Goal: Navigation & Orientation: Find specific page/section

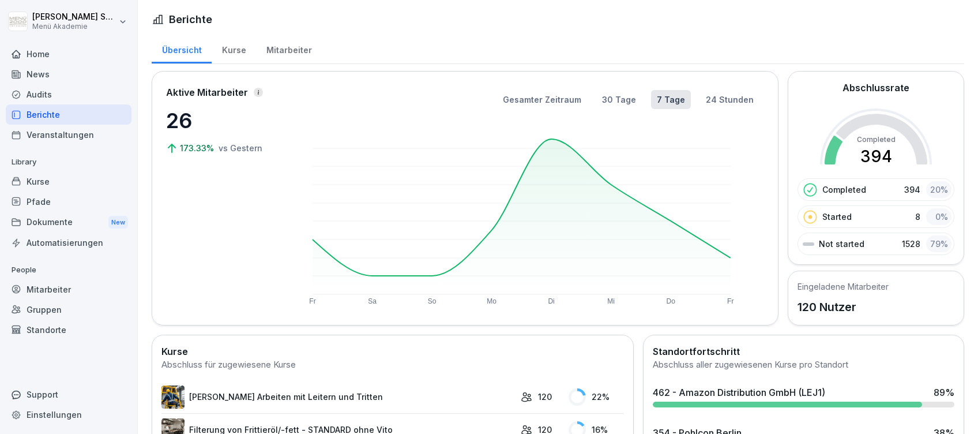
click at [275, 51] on div "Mitarbeiter" at bounding box center [289, 48] width 66 height 29
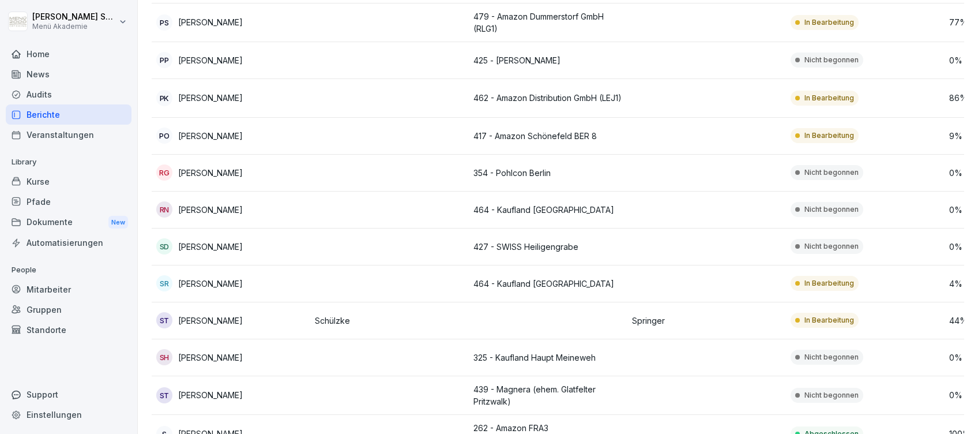
scroll to position [3383, 0]
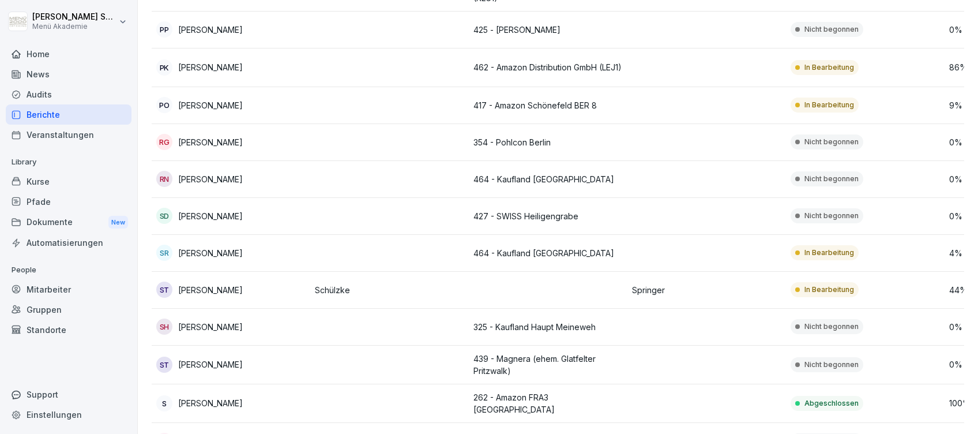
click at [207, 284] on p "[PERSON_NAME]" at bounding box center [210, 290] width 65 height 12
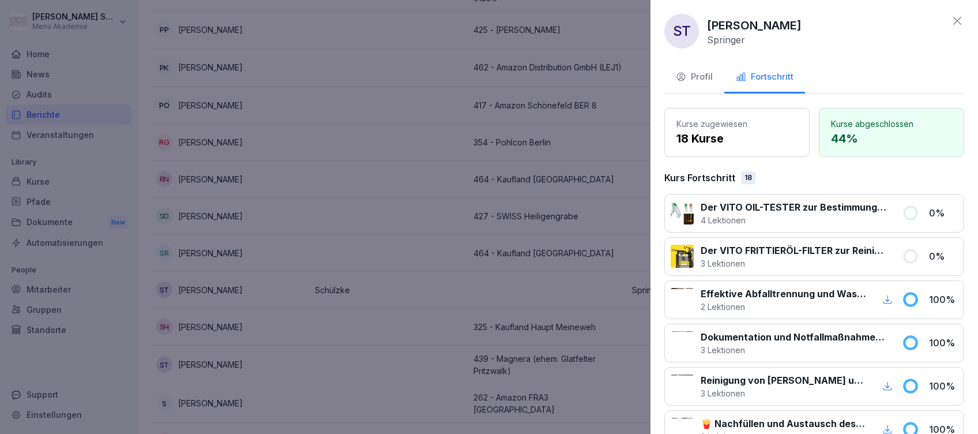
scroll to position [0, 0]
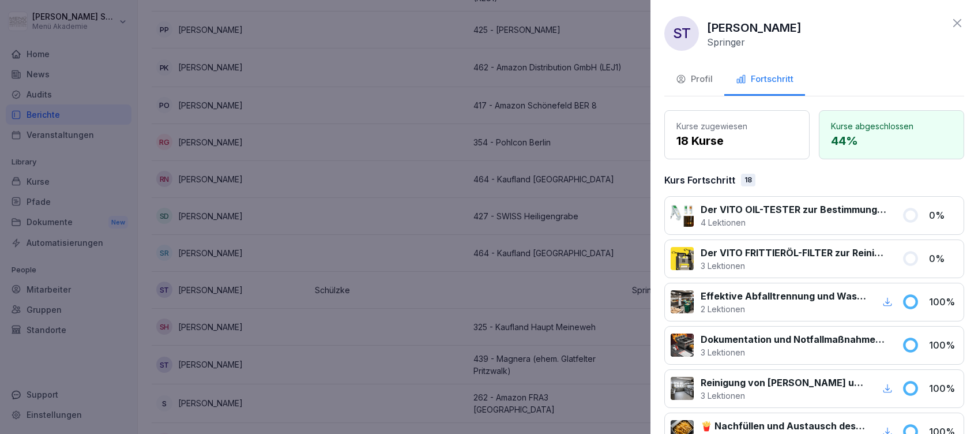
click at [951, 22] on icon at bounding box center [958, 23] width 14 height 14
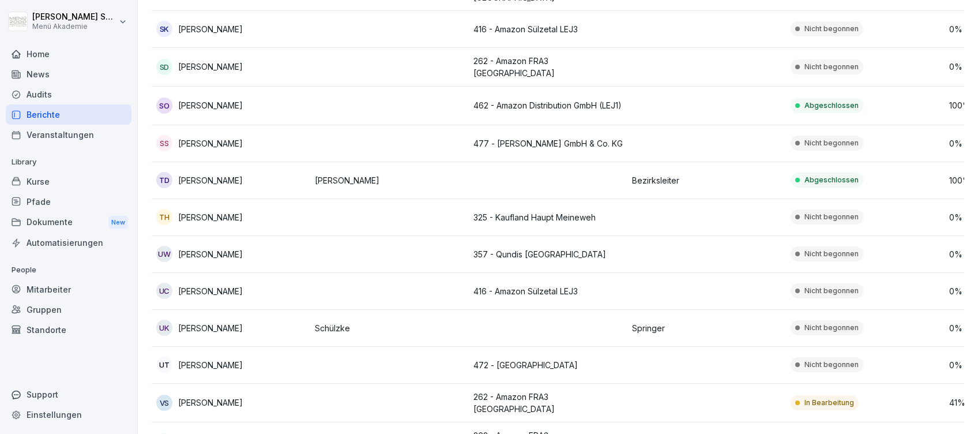
scroll to position [4153, 0]
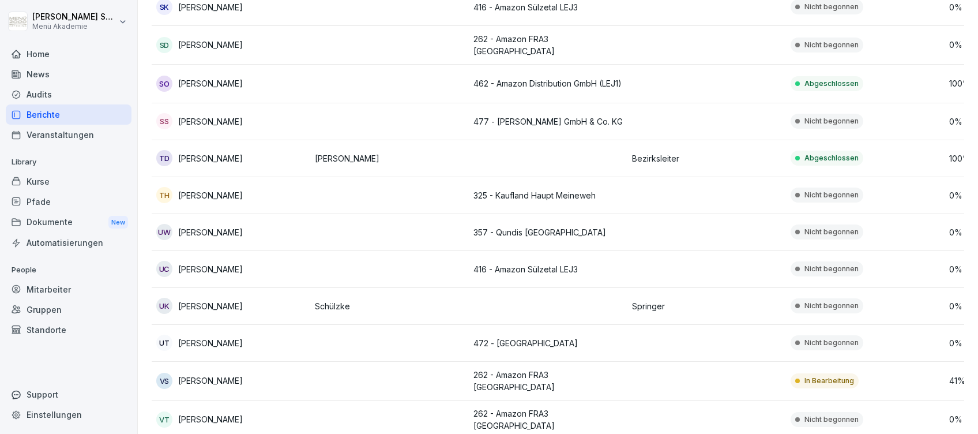
click at [349, 300] on p "Schülzke" at bounding box center [389, 306] width 149 height 12
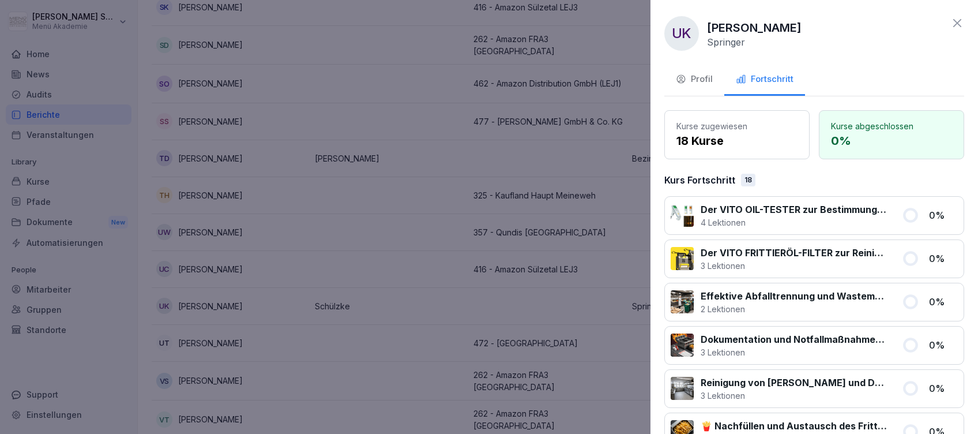
click at [951, 20] on icon at bounding box center [958, 23] width 14 height 14
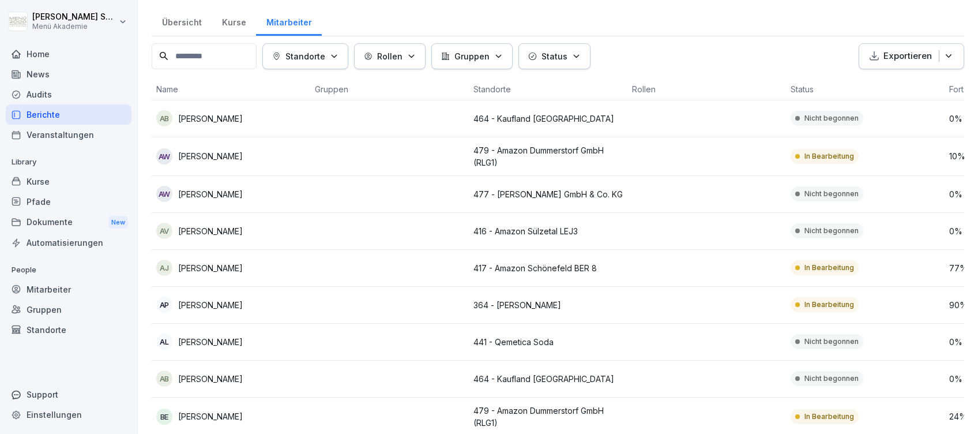
scroll to position [0, 0]
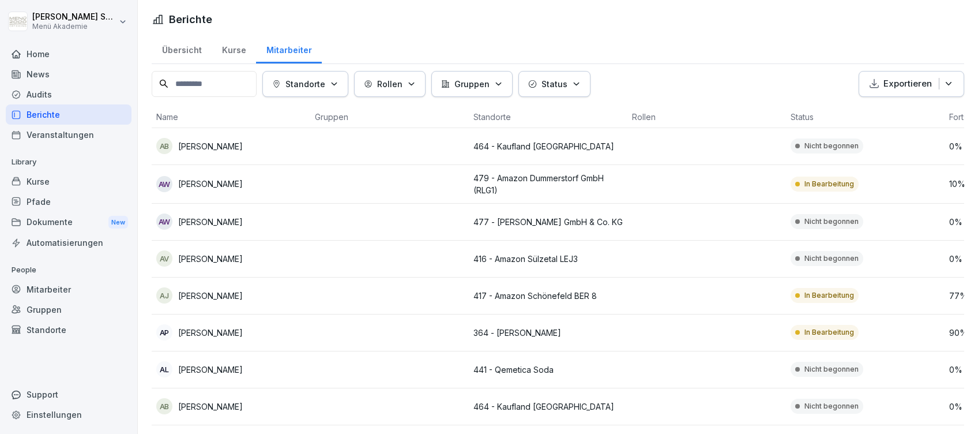
click at [209, 184] on p "[PERSON_NAME]" at bounding box center [210, 184] width 65 height 12
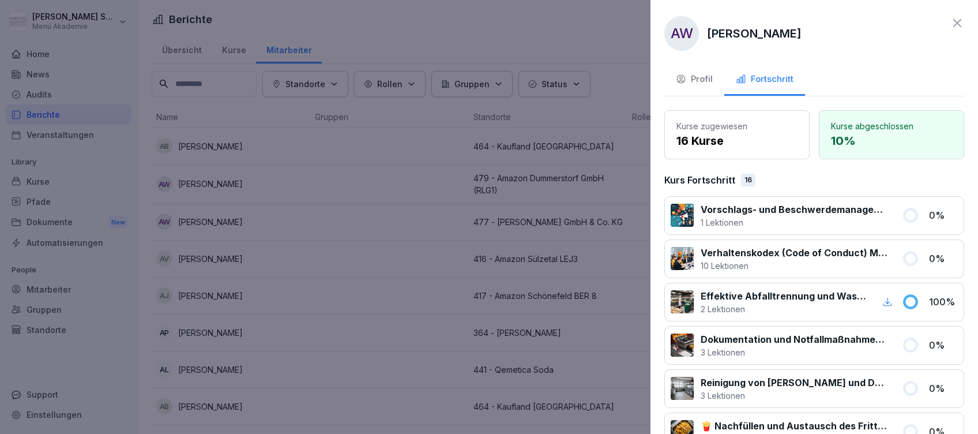
click at [951, 23] on icon at bounding box center [958, 23] width 14 height 14
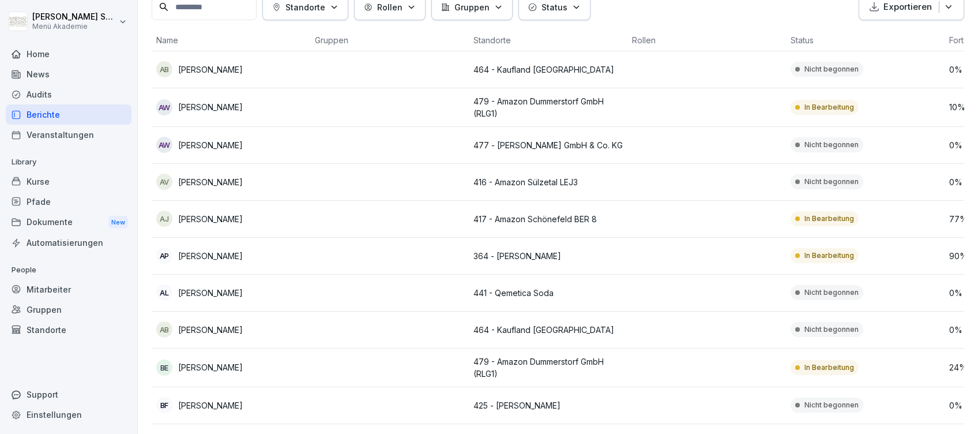
scroll to position [153, 0]
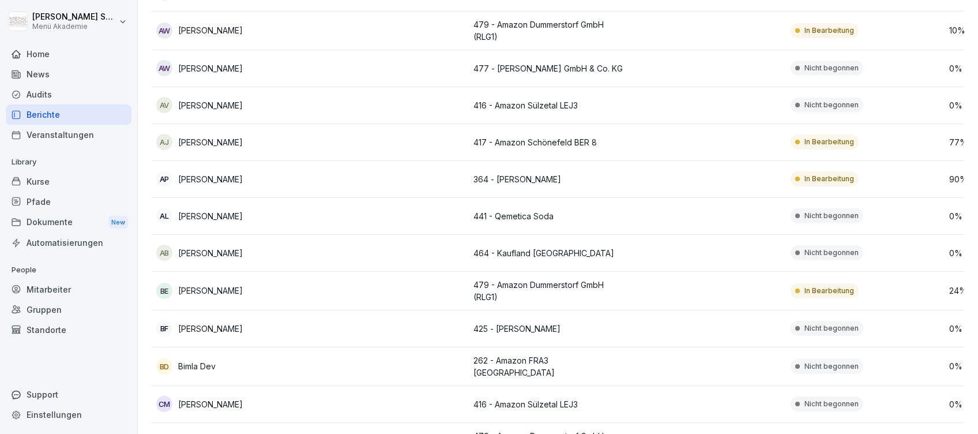
click at [500, 286] on p "479 - Amazon Dummerstorf GmbH (RLG1)" at bounding box center [548, 291] width 149 height 24
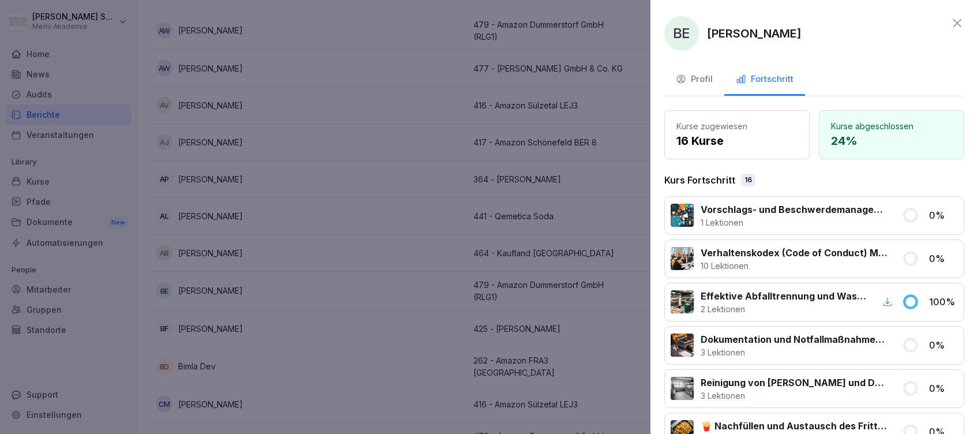
click at [951, 21] on icon at bounding box center [958, 23] width 14 height 14
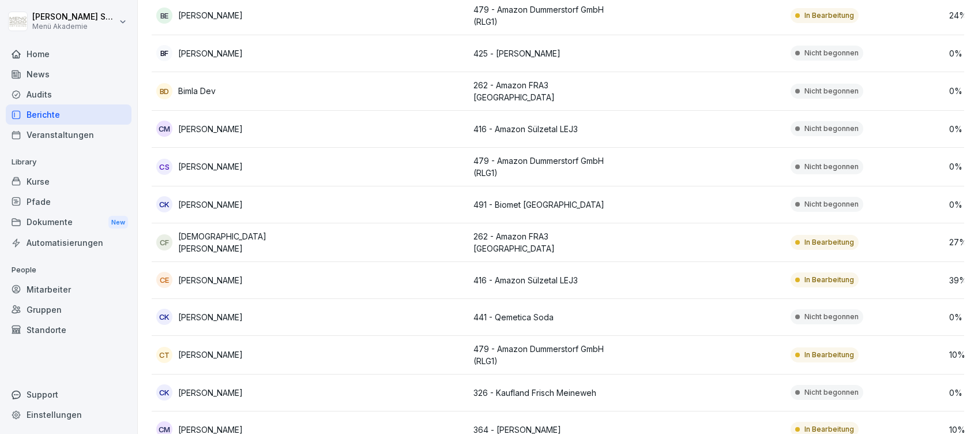
scroll to position [461, 0]
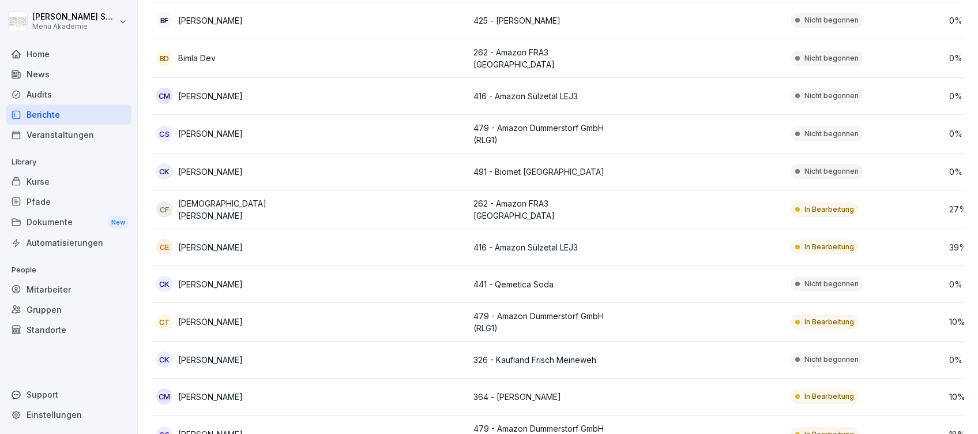
click at [500, 310] on p "479 - Amazon Dummerstorf GmbH (RLG1)" at bounding box center [548, 322] width 149 height 24
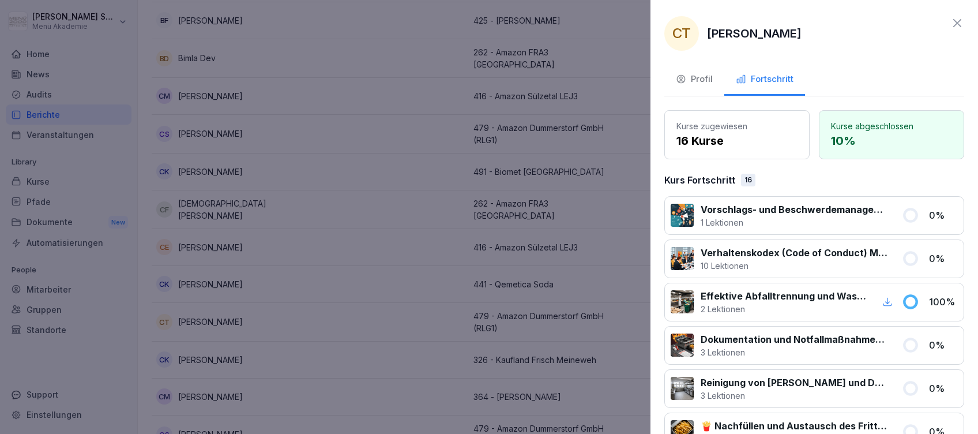
click at [951, 18] on icon at bounding box center [958, 23] width 14 height 14
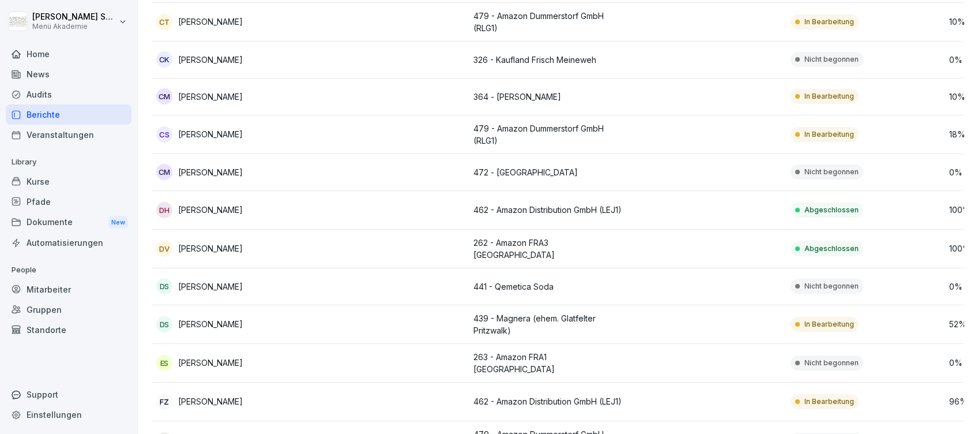
scroll to position [769, 0]
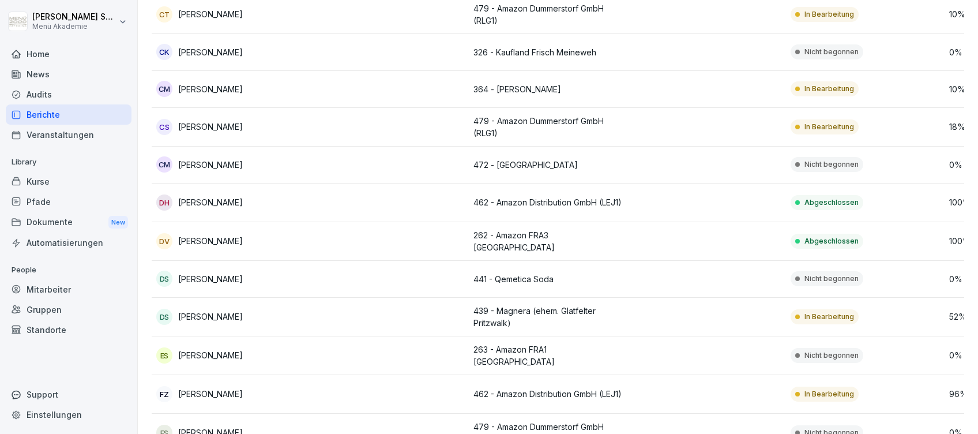
click at [514, 309] on p "439 - Magnera (ehem. Glatfelter Pritzwalk)" at bounding box center [548, 317] width 149 height 24
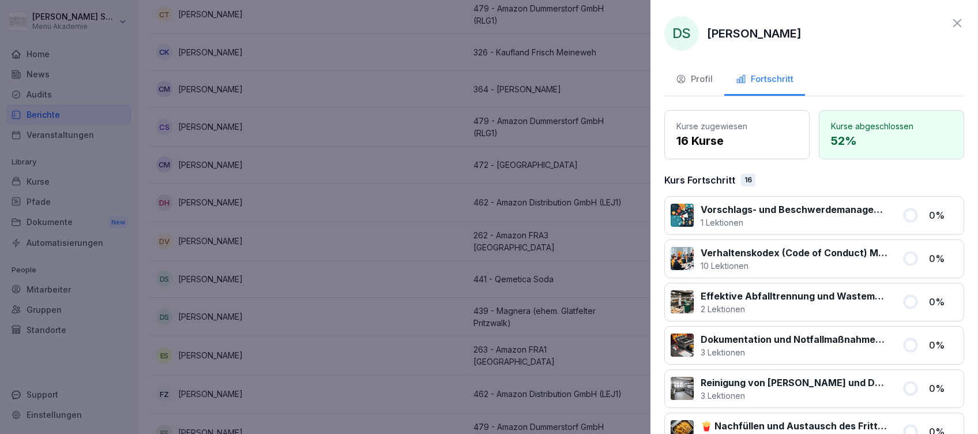
click at [951, 21] on icon at bounding box center [958, 23] width 14 height 14
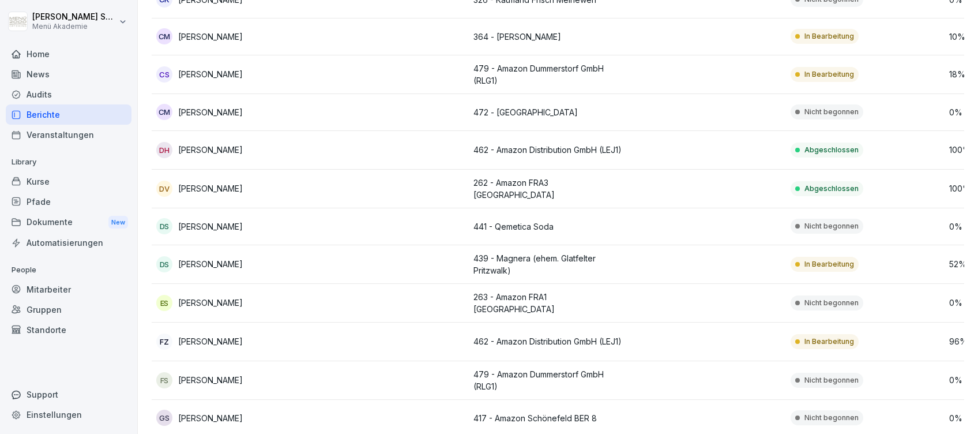
scroll to position [846, 0]
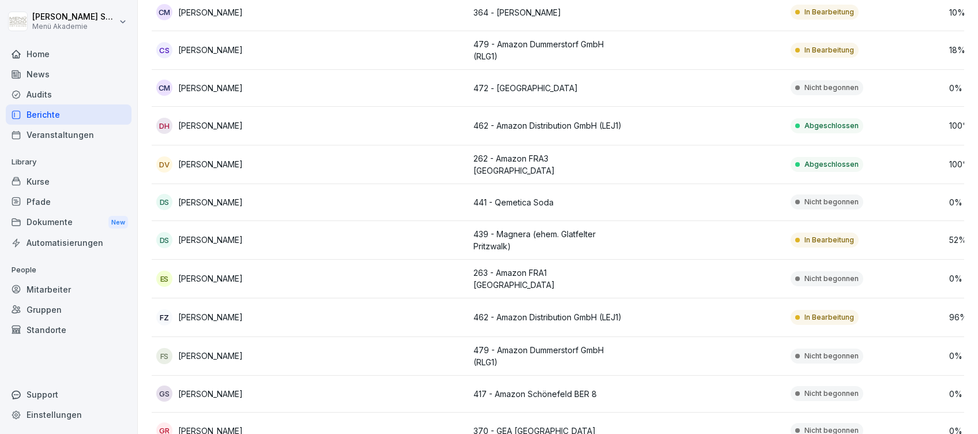
click at [520, 311] on p "462 - Amazon Distribution GmbH (LEJ1)" at bounding box center [548, 317] width 149 height 12
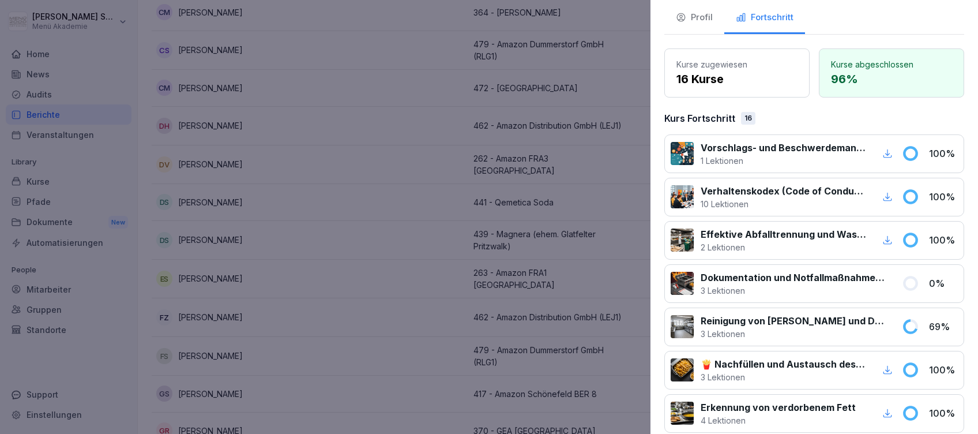
scroll to position [0, 0]
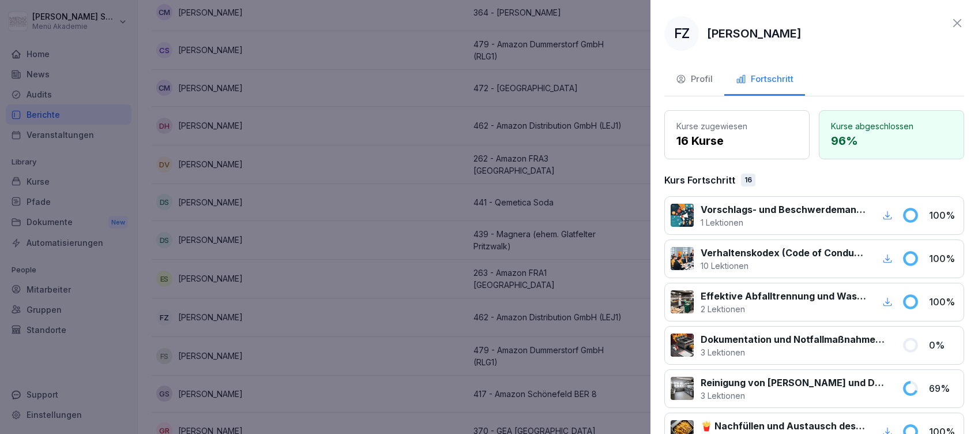
click at [951, 22] on icon at bounding box center [958, 23] width 14 height 14
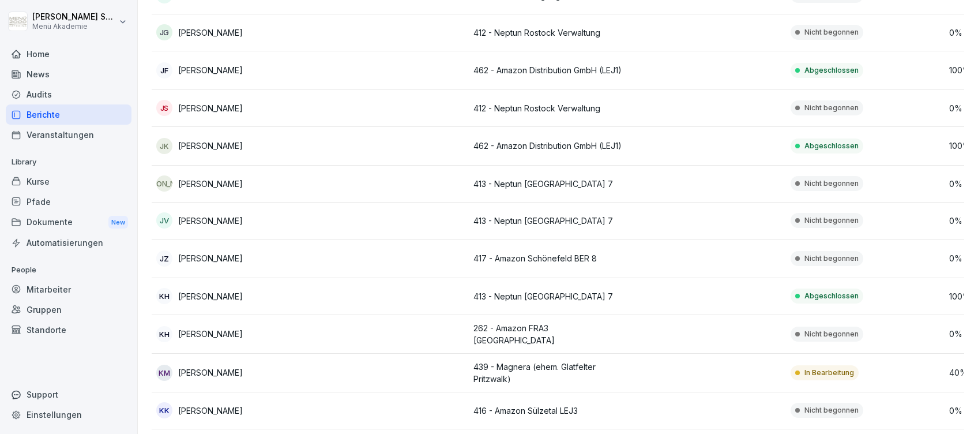
scroll to position [1768, 0]
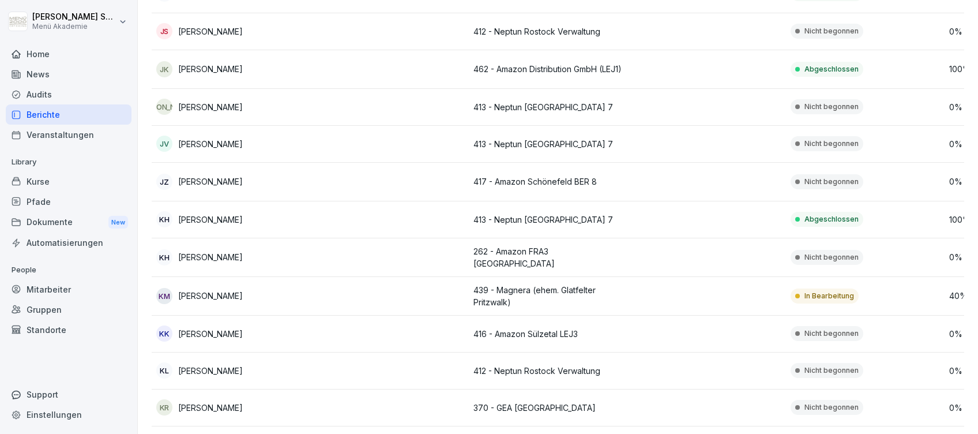
click at [510, 284] on p "439 - Magnera (ehem. Glatfelter Pritzwalk)" at bounding box center [548, 296] width 149 height 24
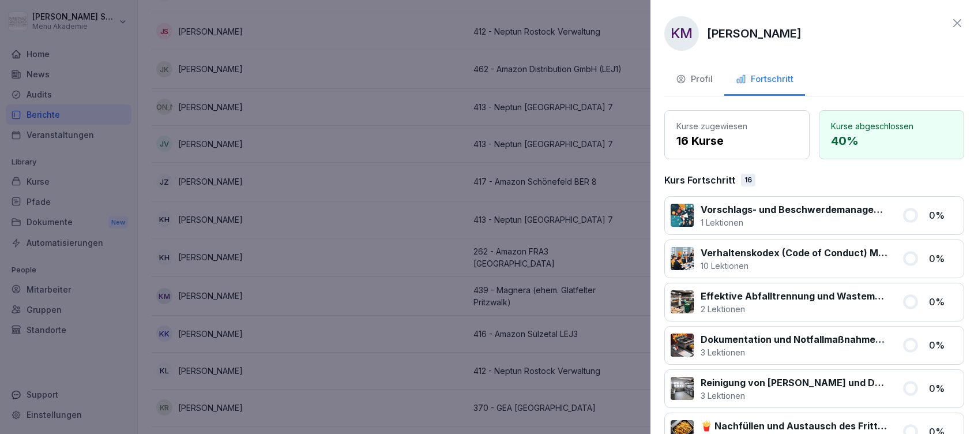
click at [951, 24] on icon at bounding box center [958, 23] width 14 height 14
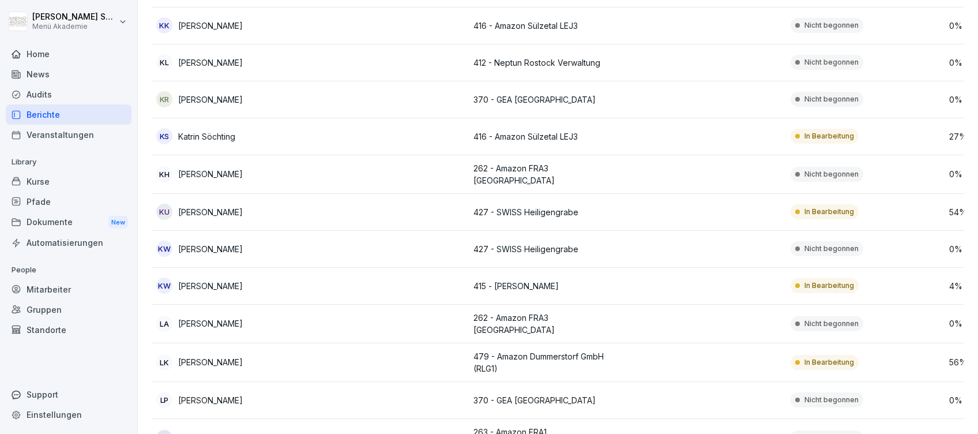
scroll to position [2153, 0]
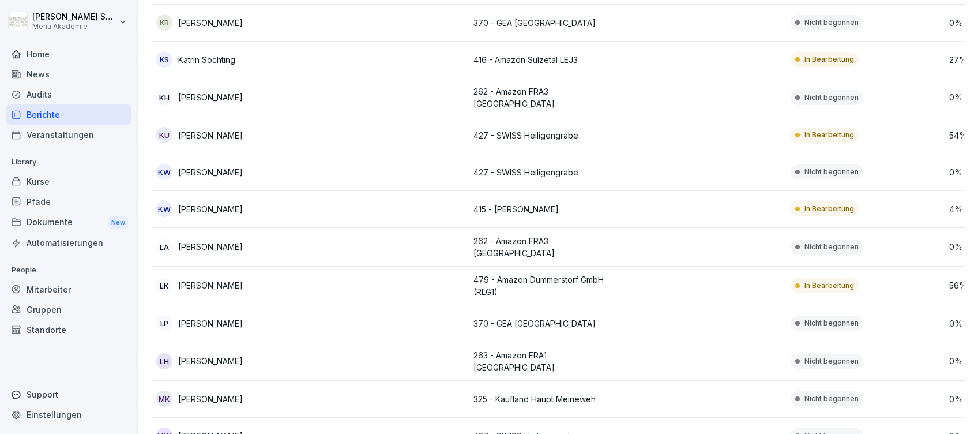
click at [501, 273] on p "479 - Amazon Dummerstorf GmbH (RLG1)" at bounding box center [548, 285] width 149 height 24
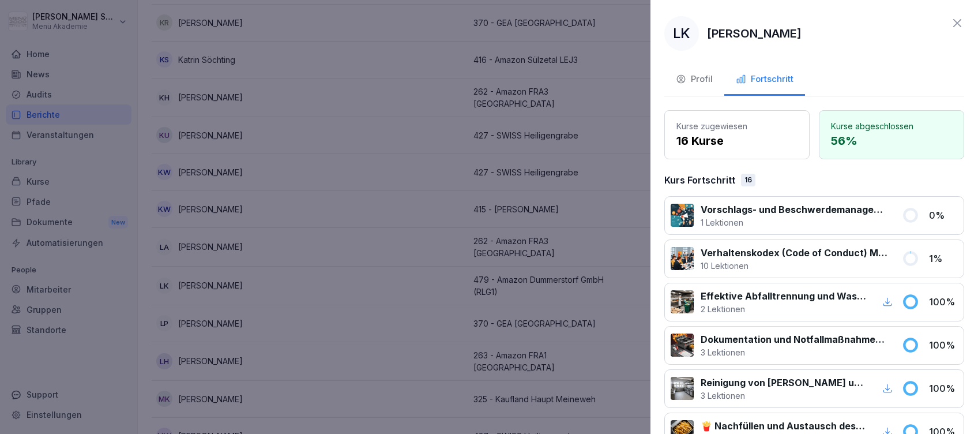
click at [953, 21] on icon at bounding box center [957, 23] width 8 height 8
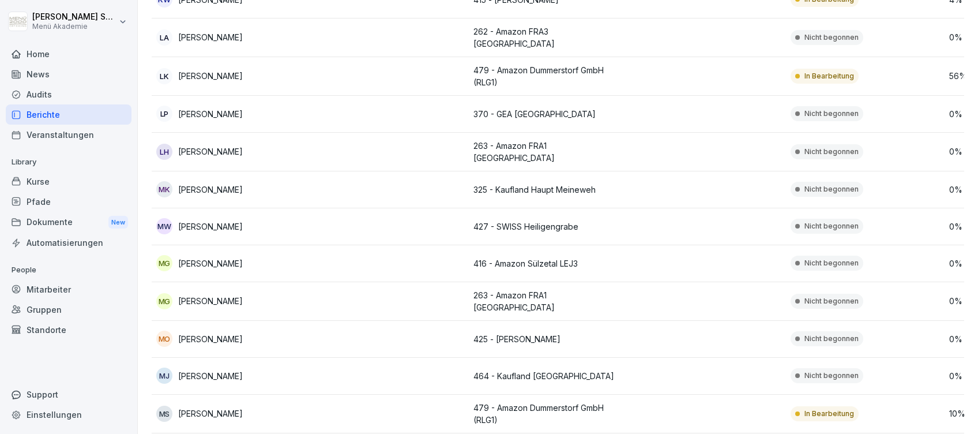
scroll to position [2384, 0]
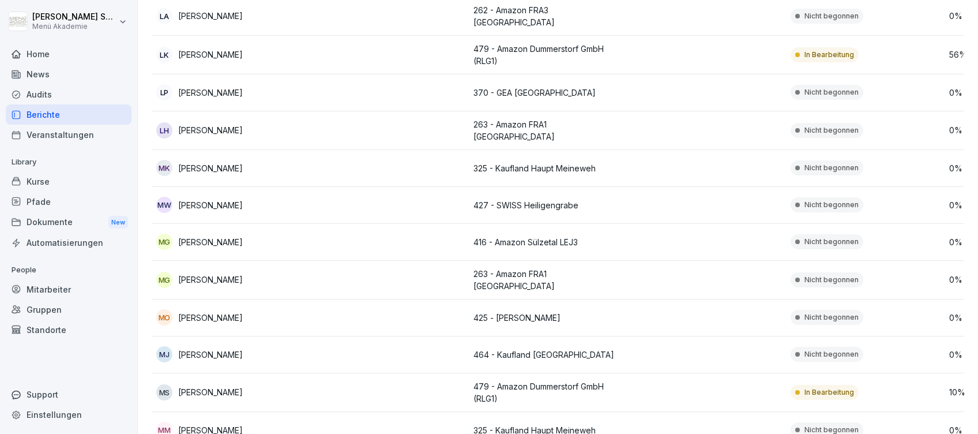
click at [583, 373] on td "479 - Amazon Dummerstorf GmbH (RLG1)" at bounding box center [548, 392] width 159 height 39
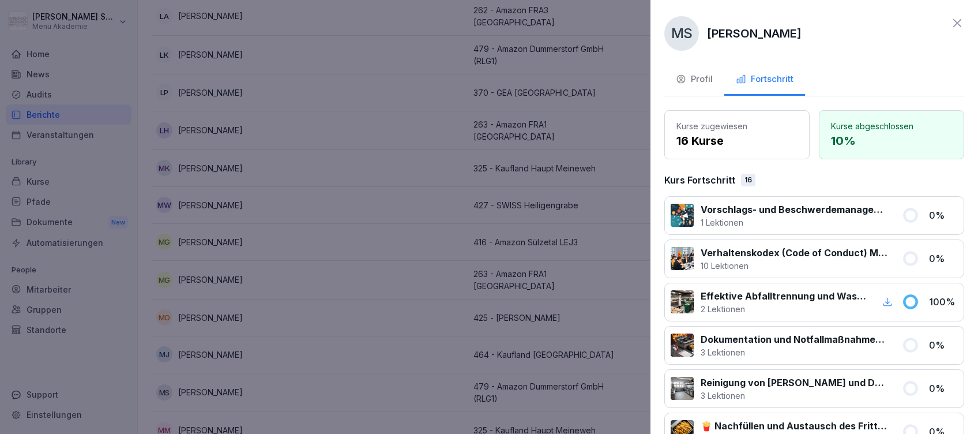
click at [360, 306] on div at bounding box center [489, 217] width 978 height 434
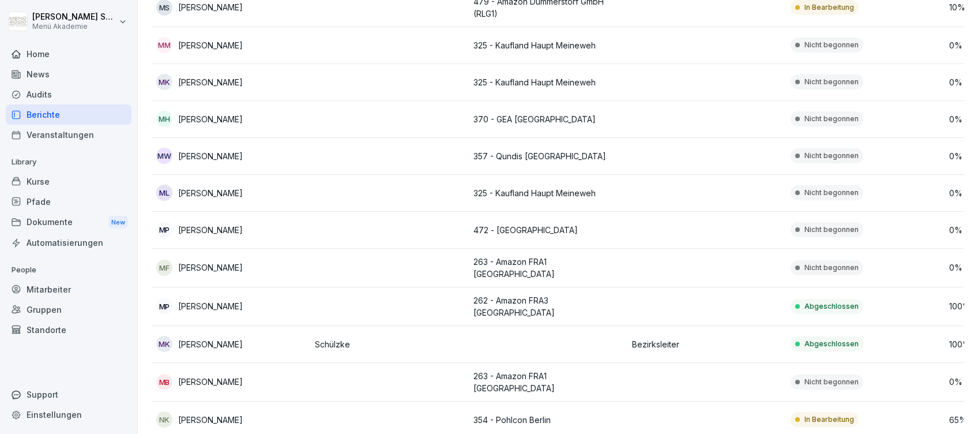
scroll to position [2845, 0]
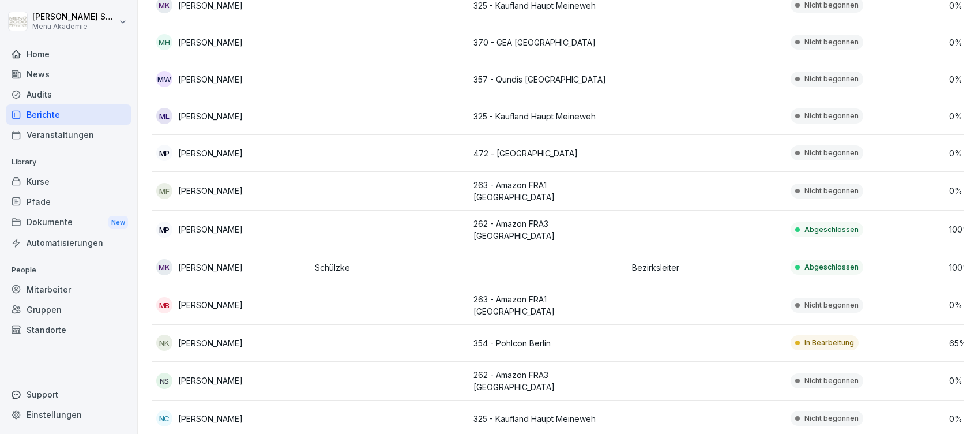
click at [501, 337] on p "354 - Pohlcon Berlin" at bounding box center [548, 343] width 149 height 12
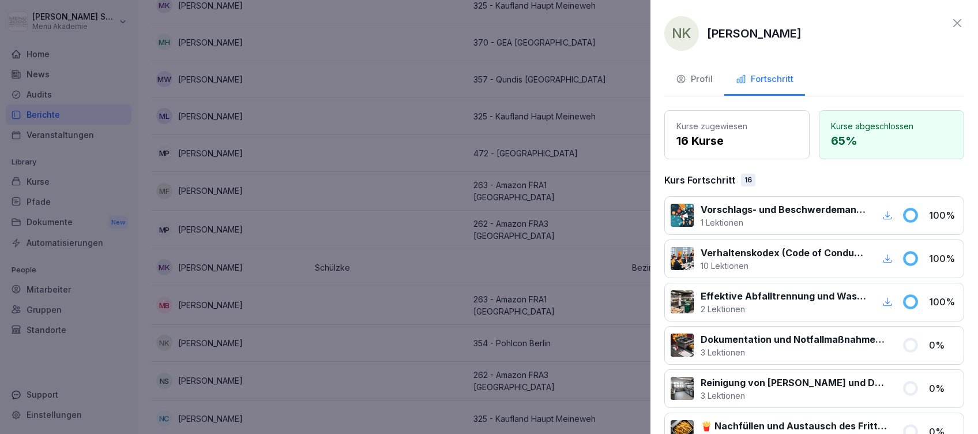
click at [951, 21] on icon at bounding box center [958, 23] width 14 height 14
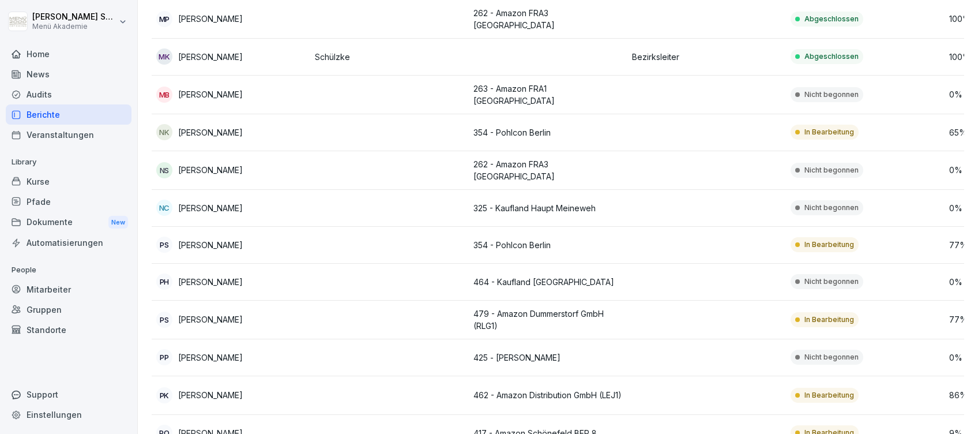
scroll to position [3076, 0]
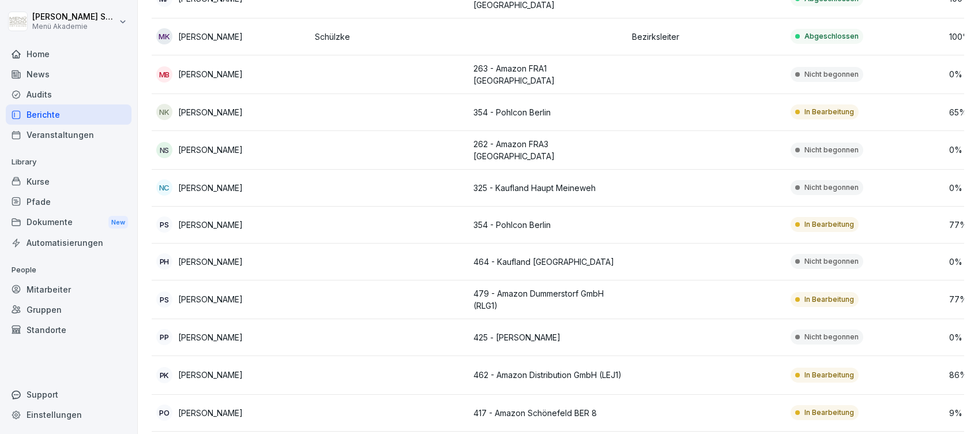
click at [491, 206] on td "354 - Pohlcon Berlin" at bounding box center [548, 224] width 159 height 37
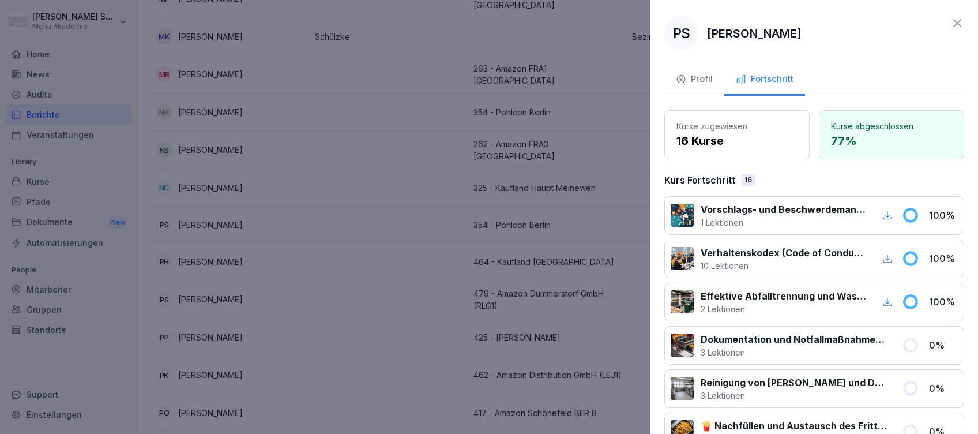
click at [951, 18] on icon at bounding box center [958, 23] width 14 height 14
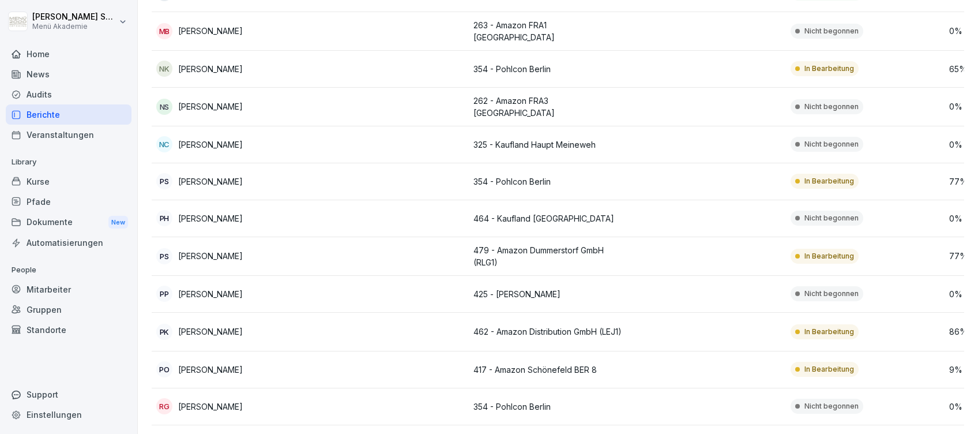
scroll to position [3153, 0]
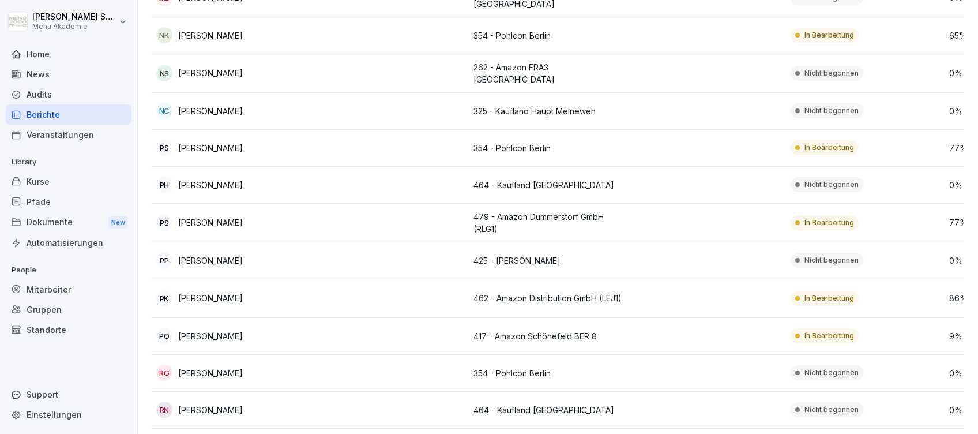
click at [561, 292] on p "462 - Amazon Distribution GmbH (LEJ1)" at bounding box center [548, 298] width 149 height 12
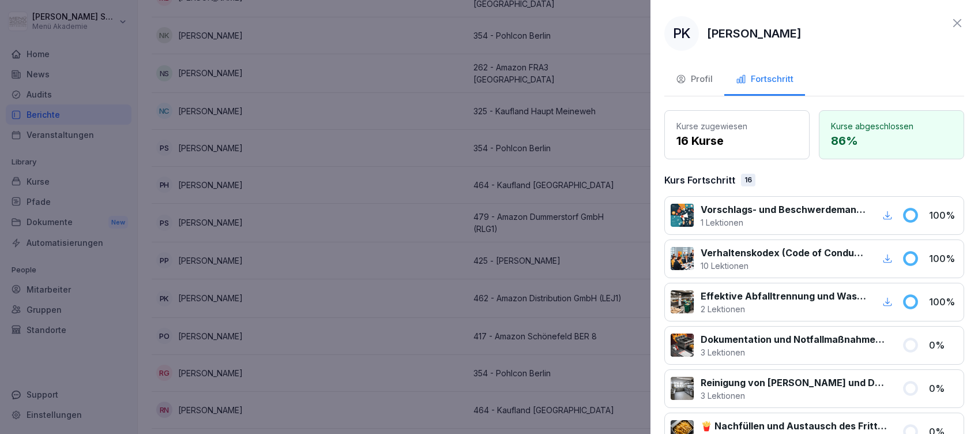
click at [953, 24] on icon at bounding box center [957, 23] width 8 height 8
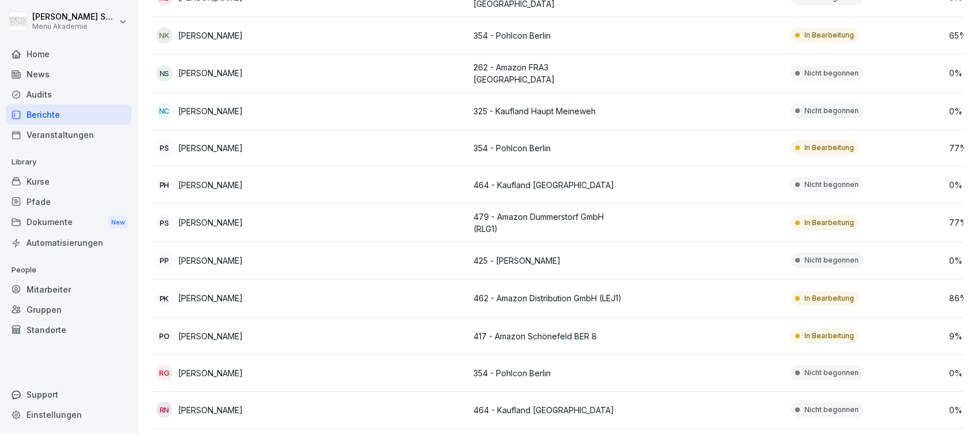
click at [508, 330] on p "417 - Amazon Schönefeld BER 8" at bounding box center [548, 336] width 149 height 12
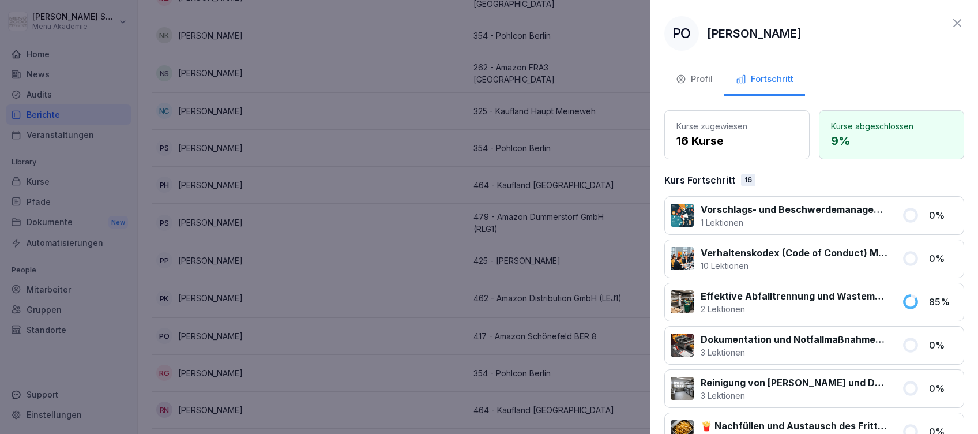
click at [951, 24] on icon at bounding box center [958, 23] width 14 height 14
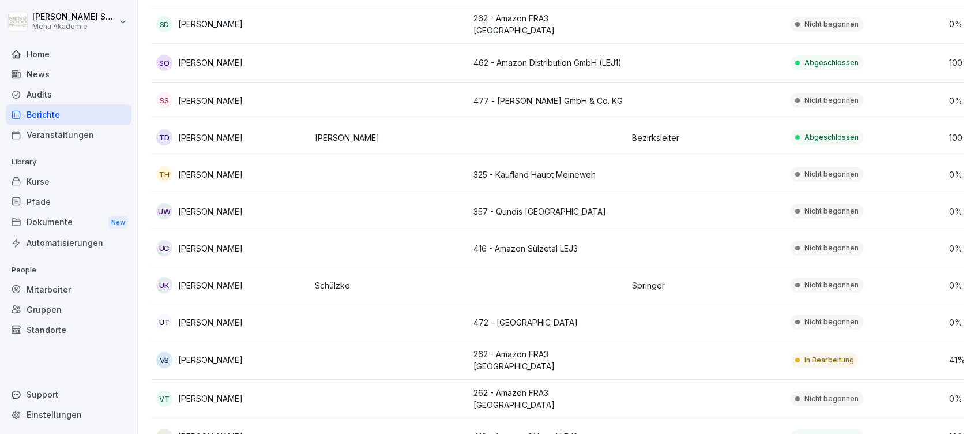
scroll to position [4192, 0]
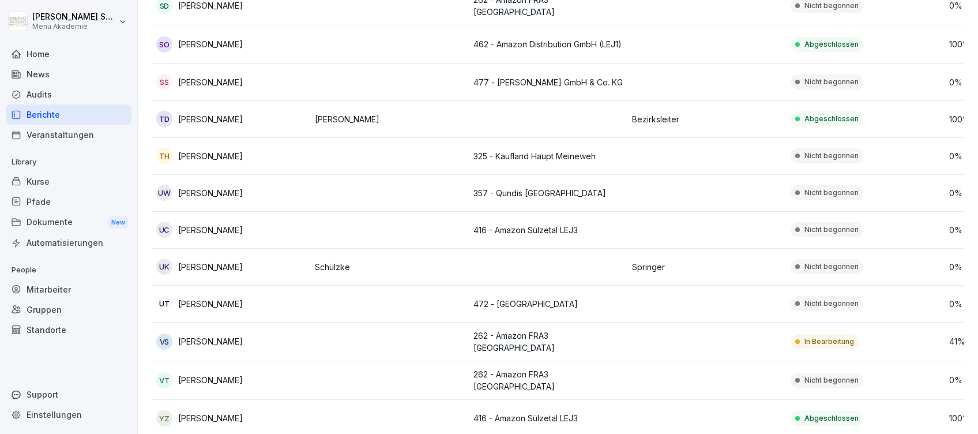
click at [535, 329] on p "262 - Amazon FRA3 [GEOGRAPHIC_DATA]" at bounding box center [548, 341] width 149 height 24
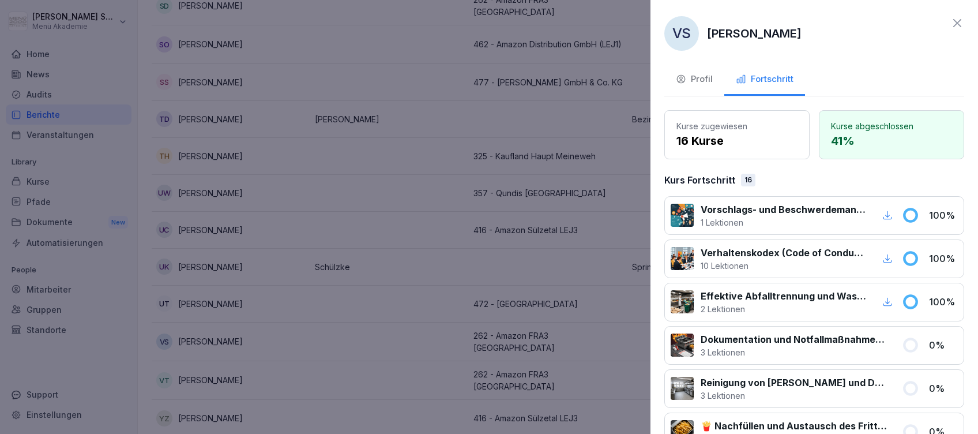
click at [951, 25] on icon at bounding box center [958, 23] width 14 height 14
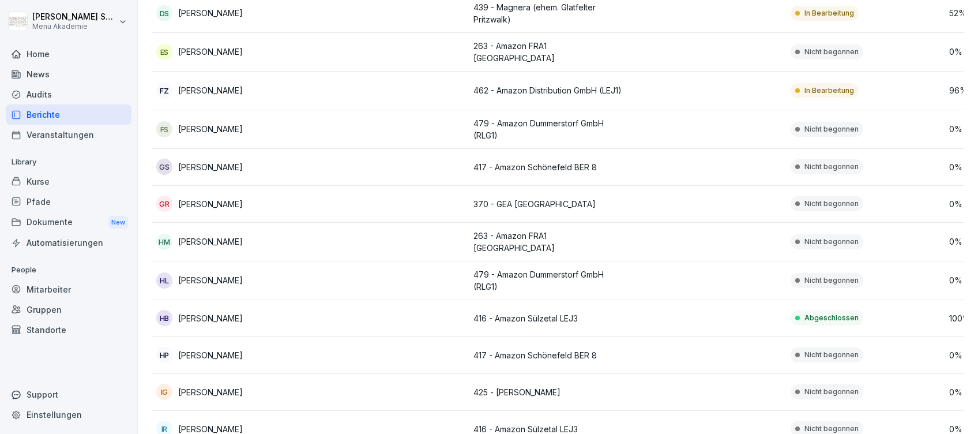
scroll to position [0, 0]
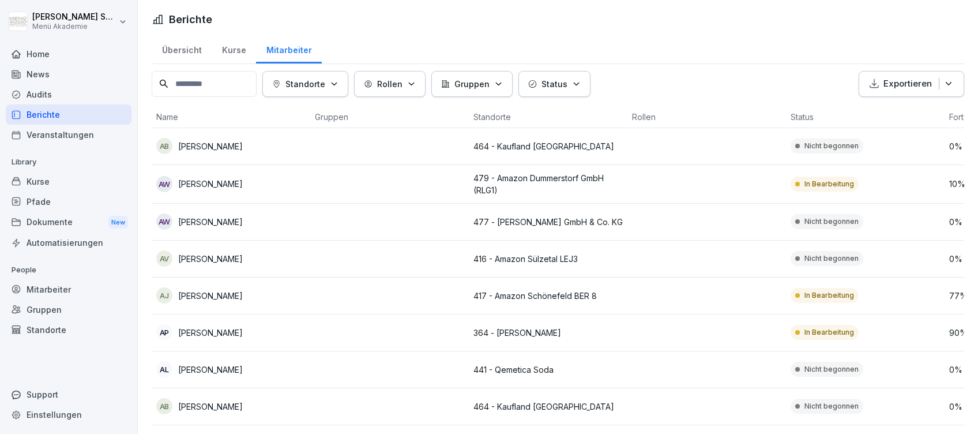
click at [39, 45] on div "Home" at bounding box center [69, 54] width 126 height 20
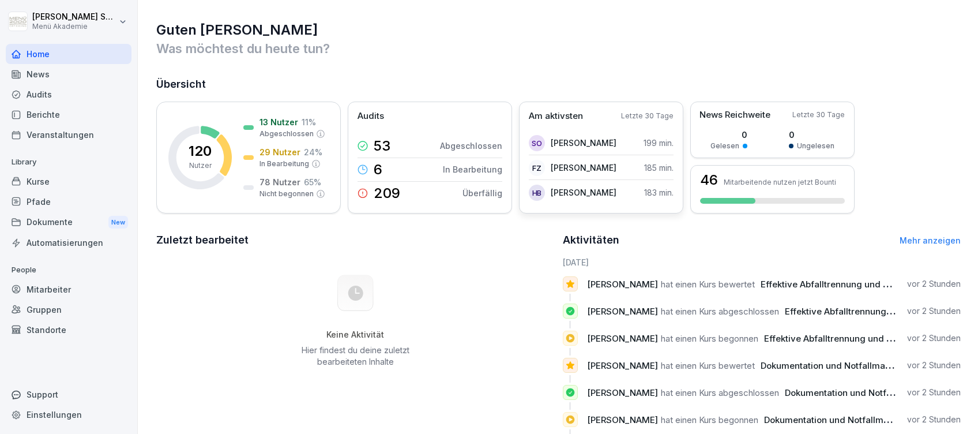
click at [583, 160] on div "FZ [PERSON_NAME]" at bounding box center [573, 168] width 88 height 16
click at [644, 163] on p "185 min." at bounding box center [658, 167] width 29 height 12
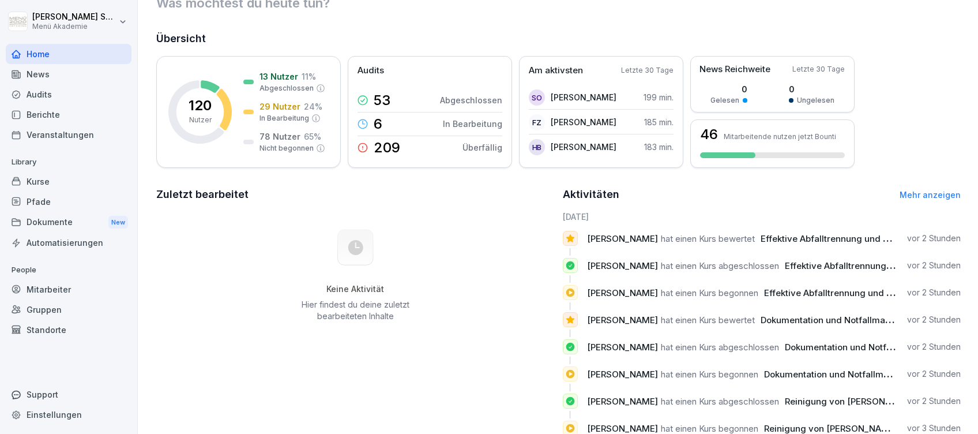
scroll to position [12, 0]
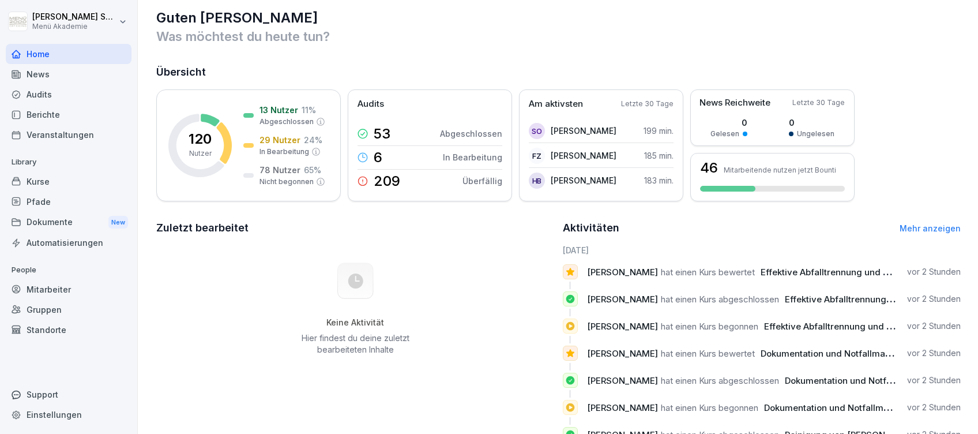
click at [918, 227] on link "Mehr anzeigen" at bounding box center [930, 228] width 61 height 10
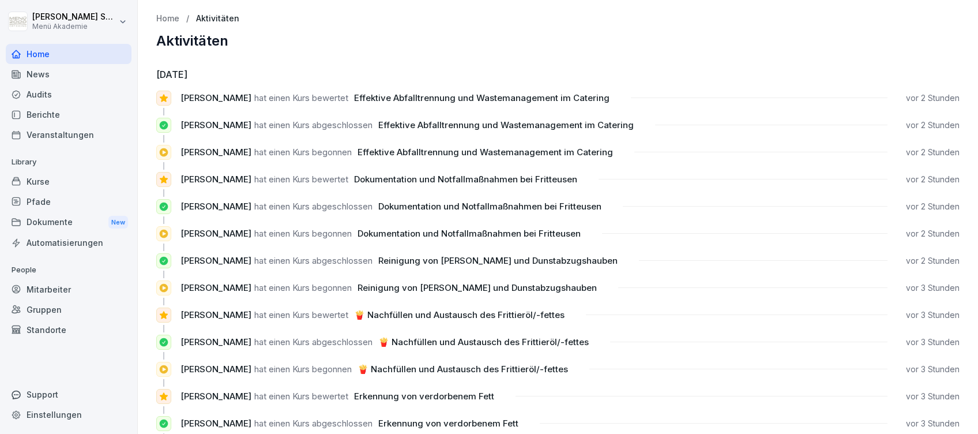
click at [46, 50] on div "Home" at bounding box center [69, 54] width 126 height 20
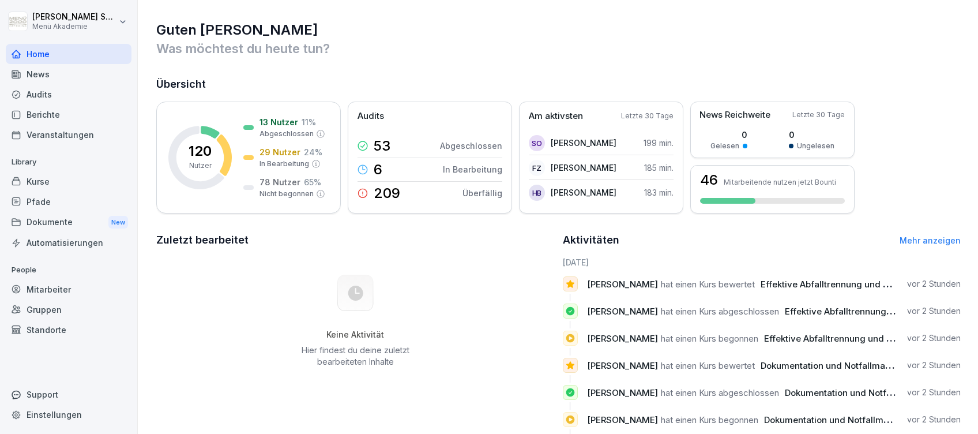
click at [40, 92] on div "Audits" at bounding box center [69, 94] width 126 height 20
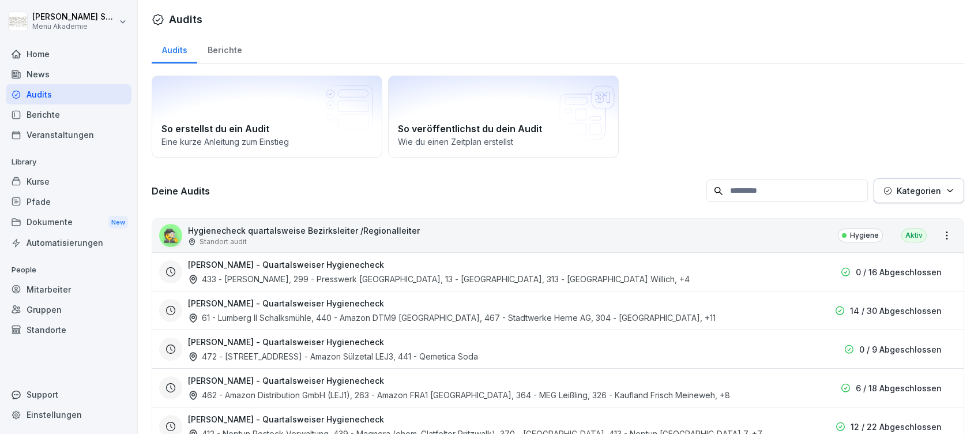
click at [54, 136] on div "Veranstaltungen" at bounding box center [69, 135] width 126 height 20
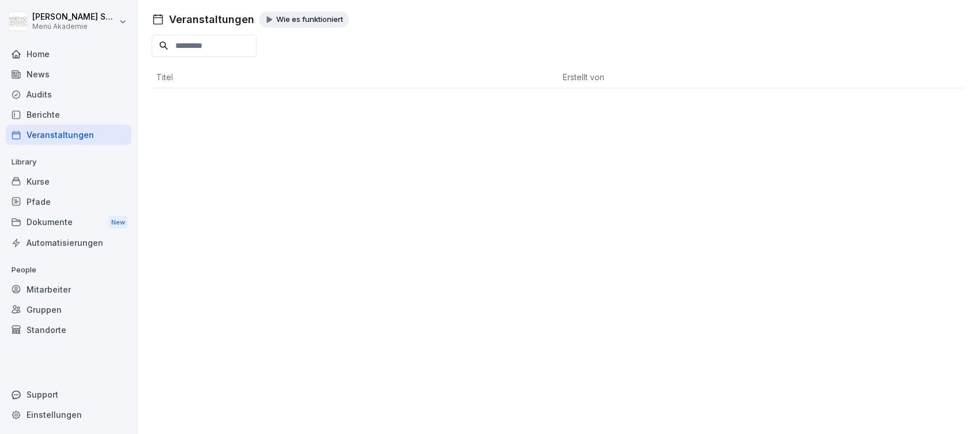
click at [42, 51] on div "Home" at bounding box center [69, 54] width 126 height 20
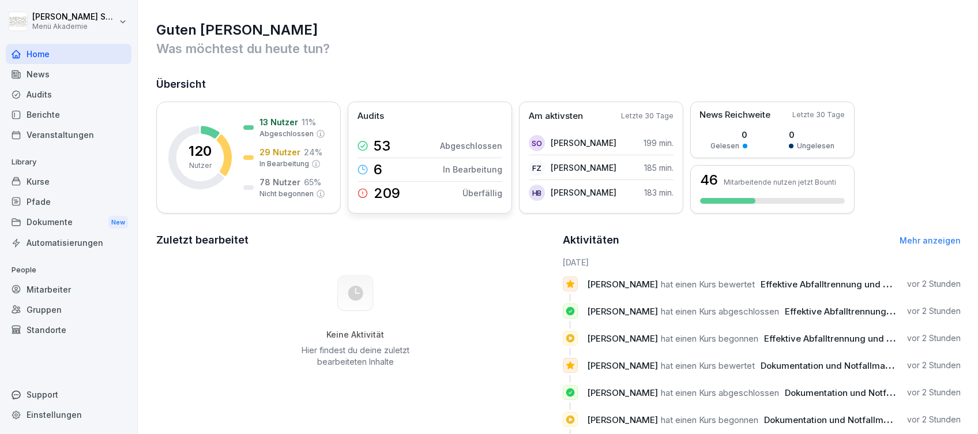
click at [483, 167] on p "In Bearbeitung" at bounding box center [472, 169] width 59 height 12
